Goal: Communication & Community: Answer question/provide support

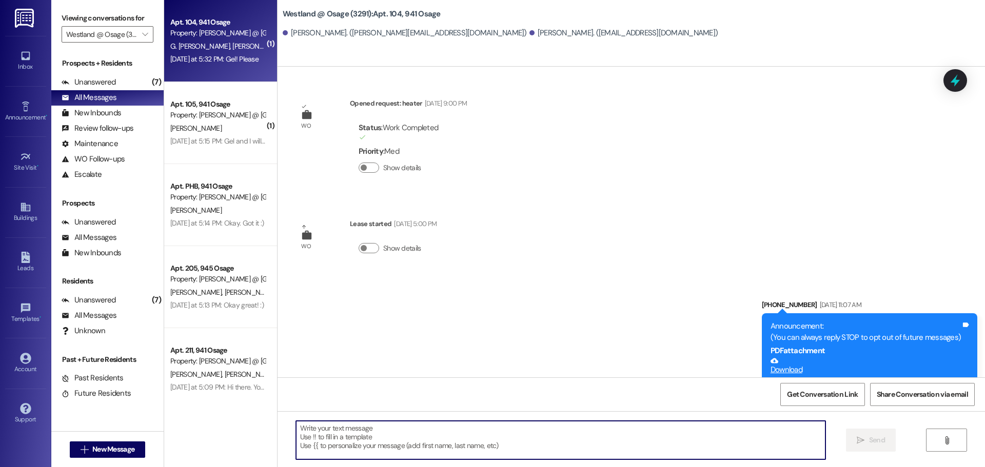
scroll to position [14050, 0]
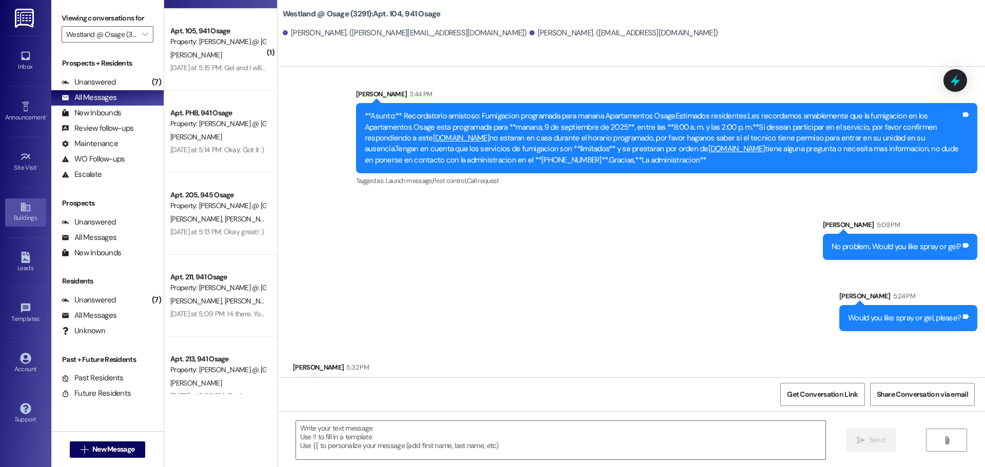
click at [33, 206] on link "Buildings" at bounding box center [25, 213] width 41 height 28
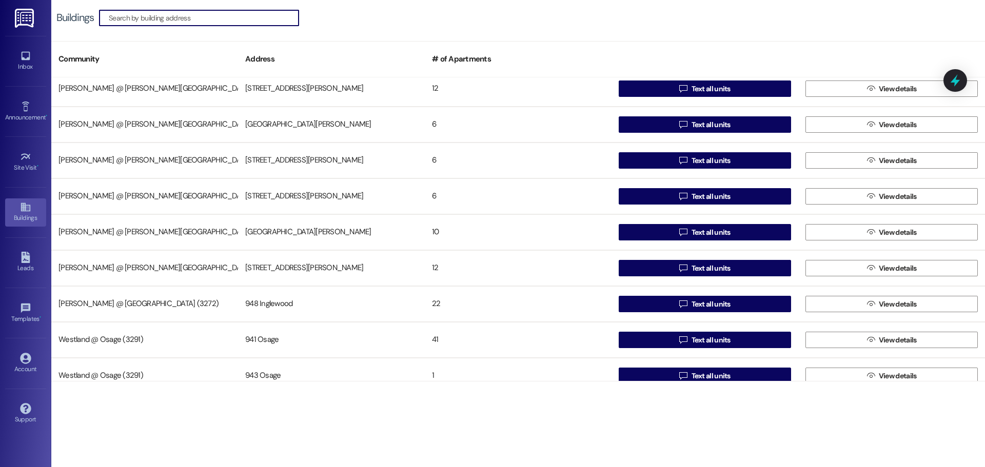
scroll to position [199, 0]
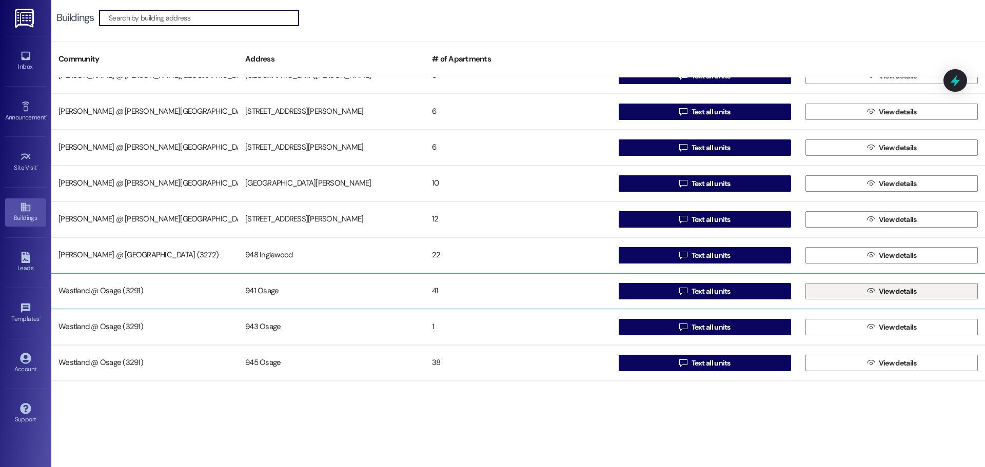
click at [873, 289] on span " View details" at bounding box center [892, 291] width 54 height 15
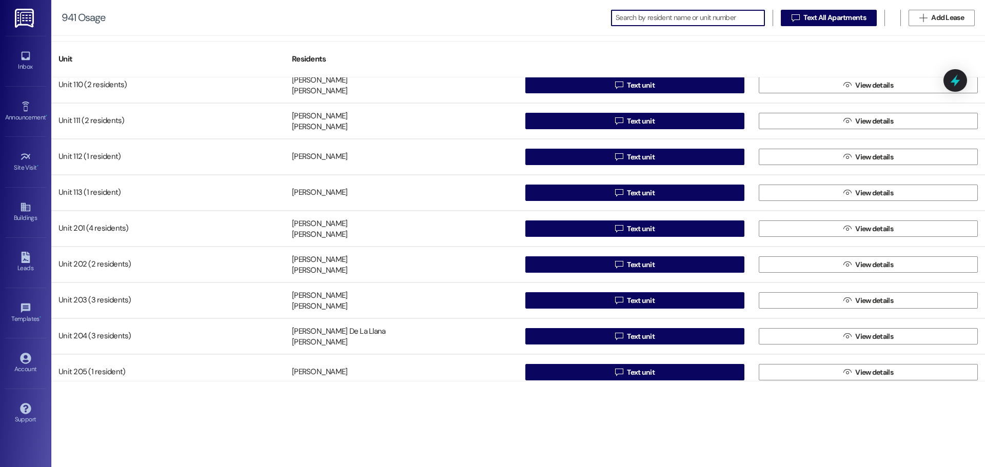
scroll to position [340, 0]
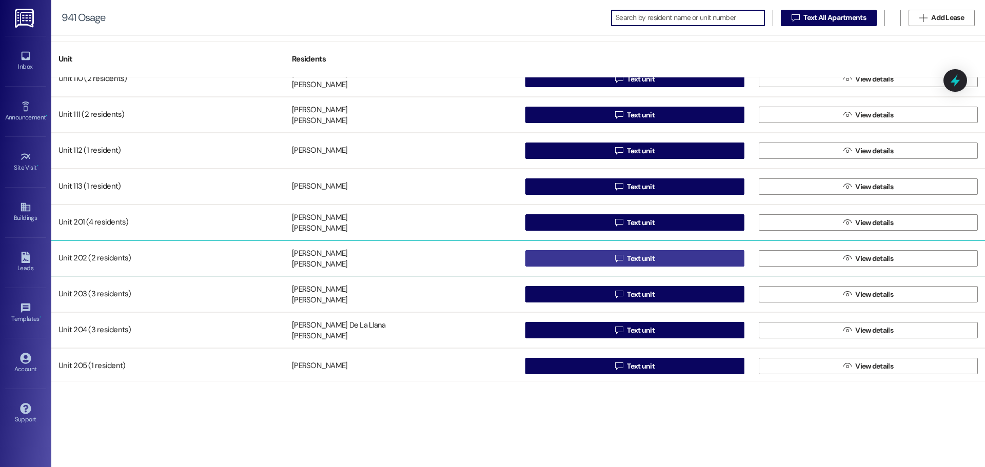
click at [674, 264] on button " Text unit" at bounding box center [634, 258] width 219 height 16
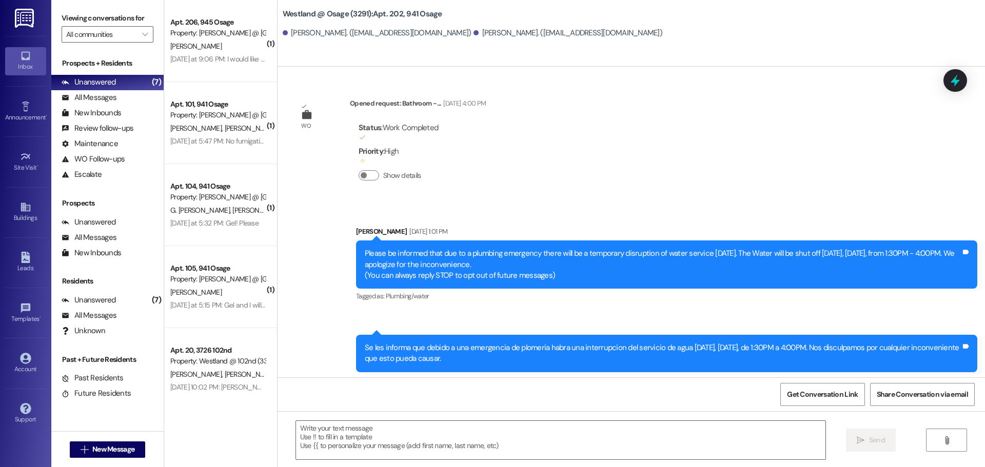
scroll to position [28853, 0]
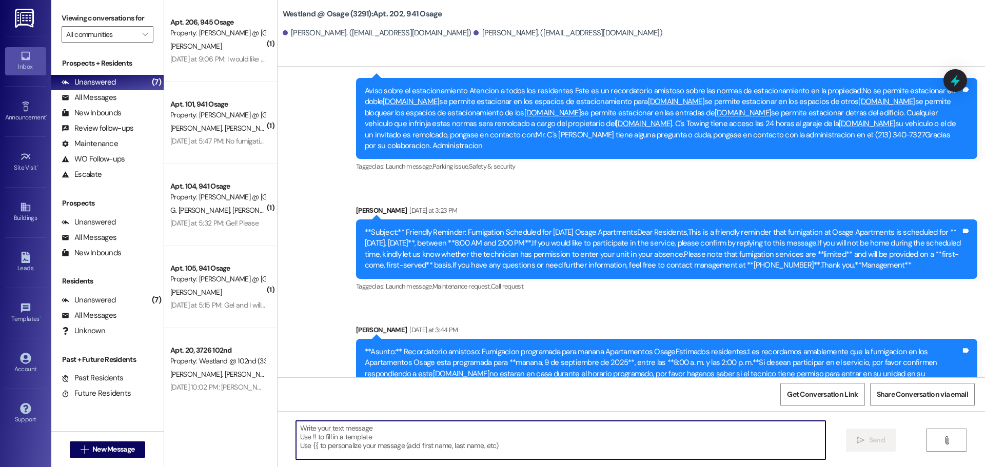
click at [450, 435] on textarea at bounding box center [561, 440] width 530 height 38
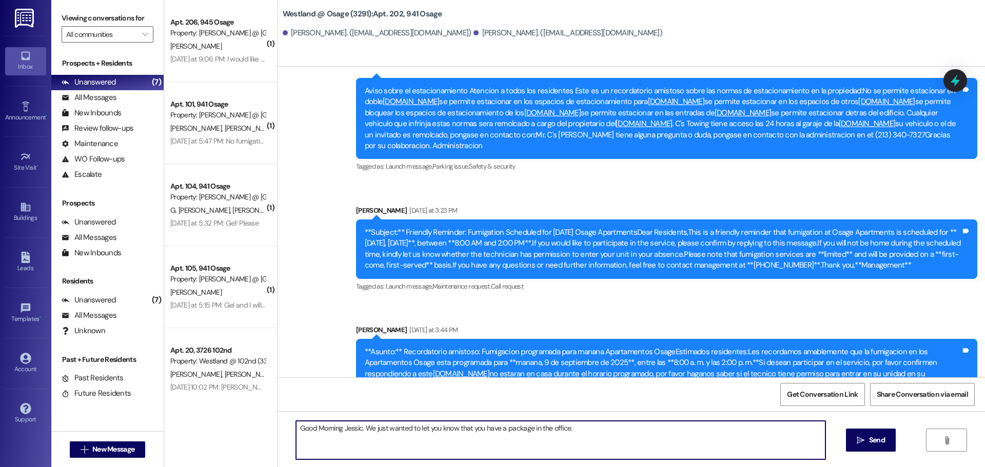
type textarea "Good Morning [PERSON_NAME]. We just wanted to let you know that you have a pack…"
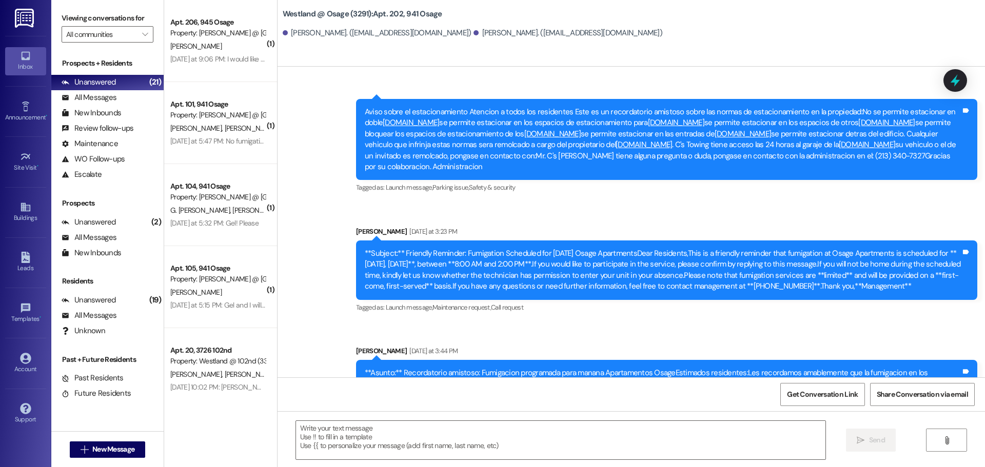
scroll to position [28924, 0]
